Goal: Go to known website: Access a specific website the user already knows

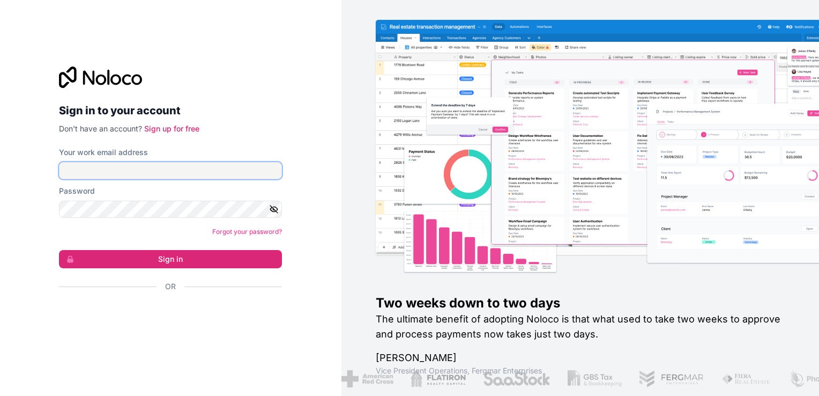
click at [208, 164] on input "Your work email address" at bounding box center [170, 170] width 223 height 17
type input "**********"
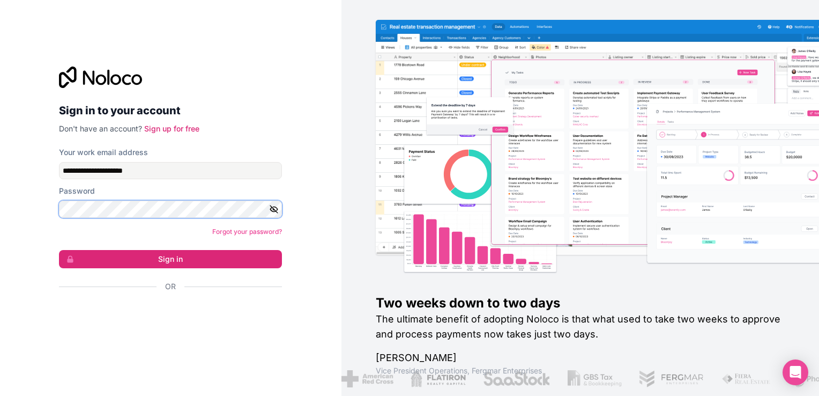
click at [59, 250] on button "Sign in" at bounding box center [170, 259] width 223 height 18
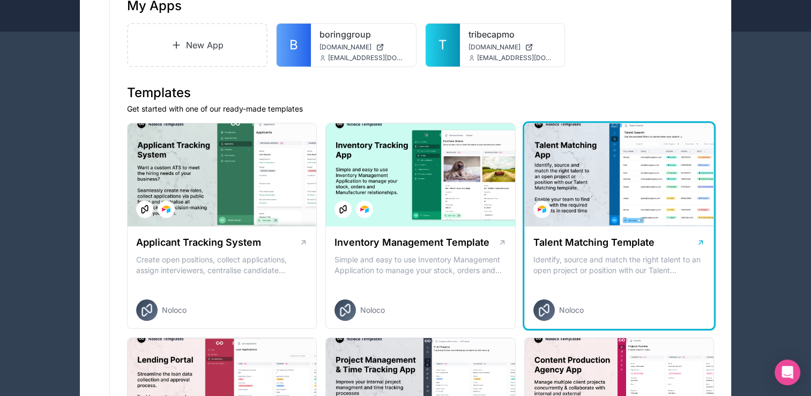
scroll to position [268, 0]
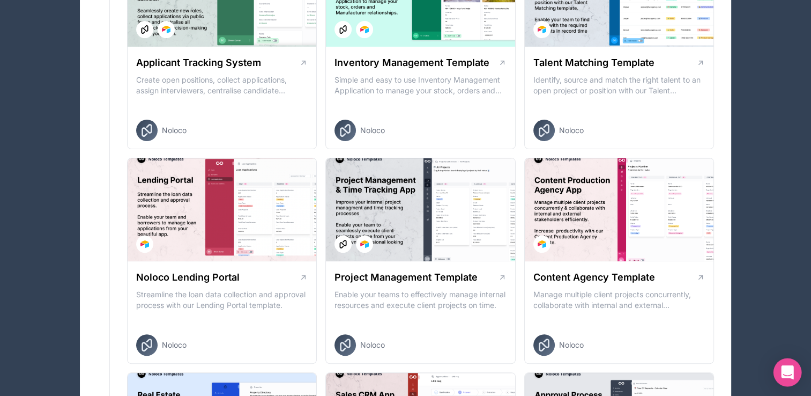
click at [780, 371] on div "Open Intercom Messenger" at bounding box center [788, 372] width 28 height 28
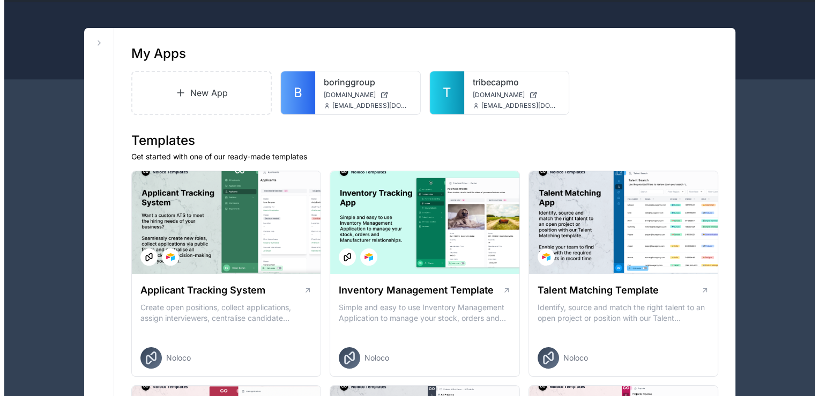
scroll to position [0, 0]
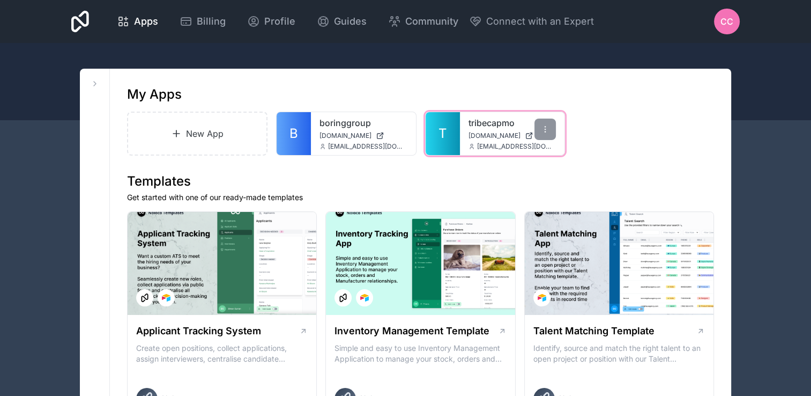
click at [457, 130] on link "T" at bounding box center [443, 133] width 34 height 43
